Goal: Find specific page/section

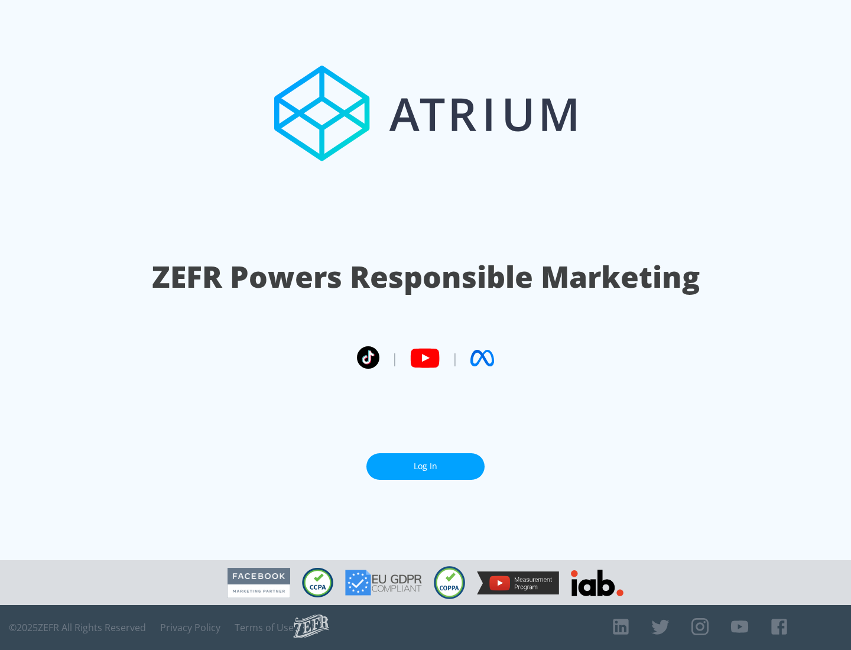
click at [426, 466] on link "Log In" at bounding box center [425, 466] width 118 height 27
